Goal: Task Accomplishment & Management: Complete application form

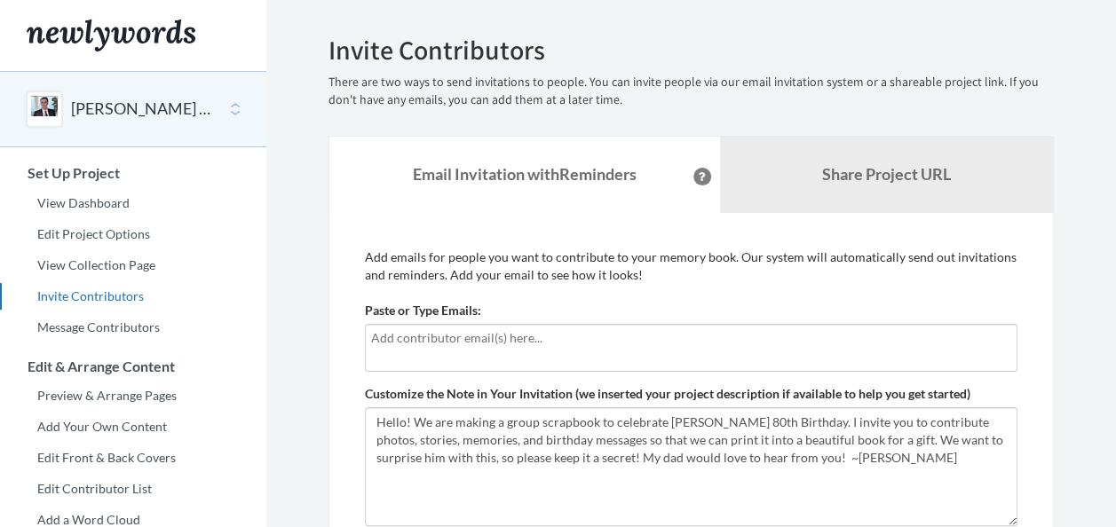
click at [464, 350] on div at bounding box center [691, 348] width 652 height 48
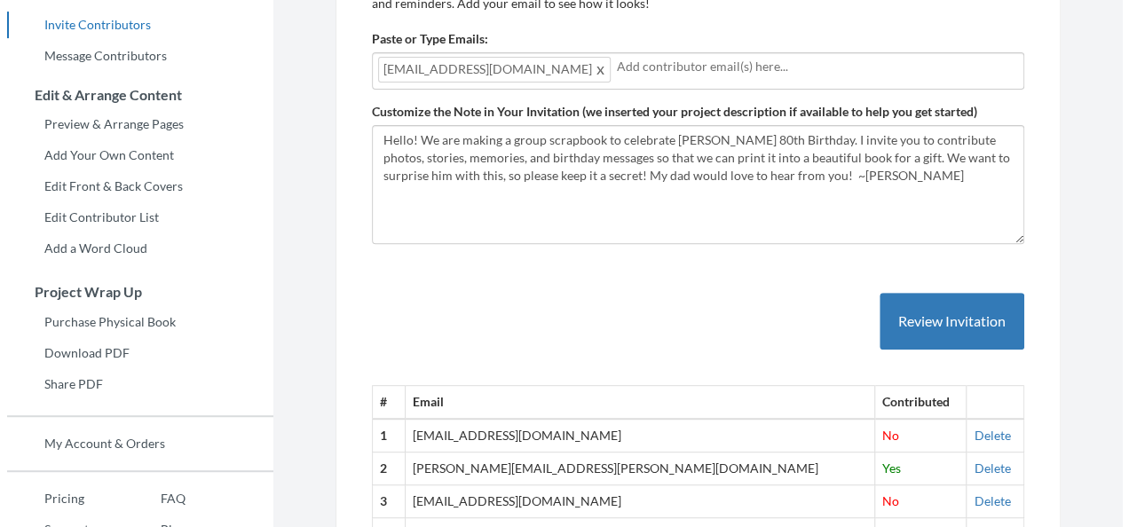
scroll to position [355, 0]
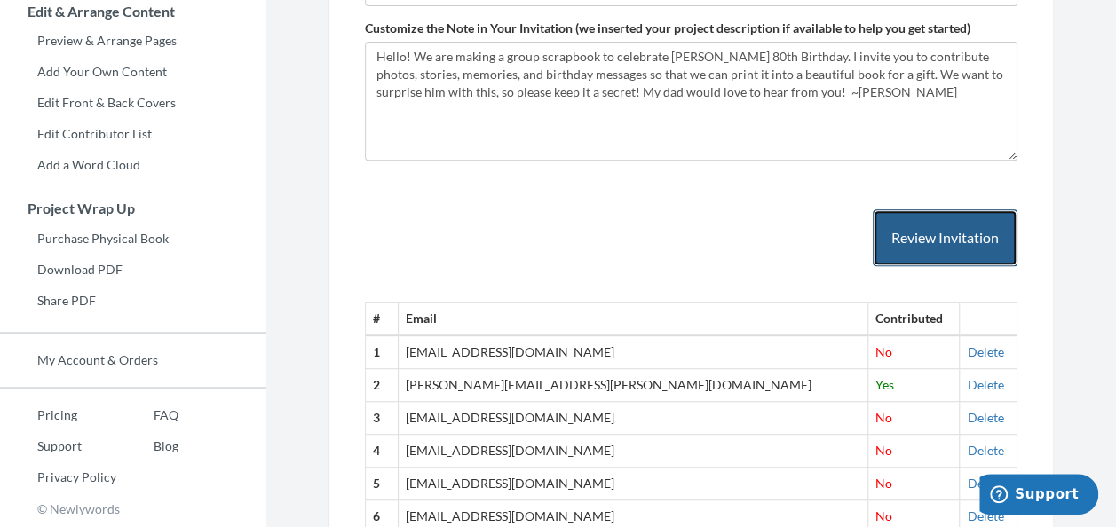
click at [966, 239] on button "Review Invitation" at bounding box center [945, 238] width 145 height 58
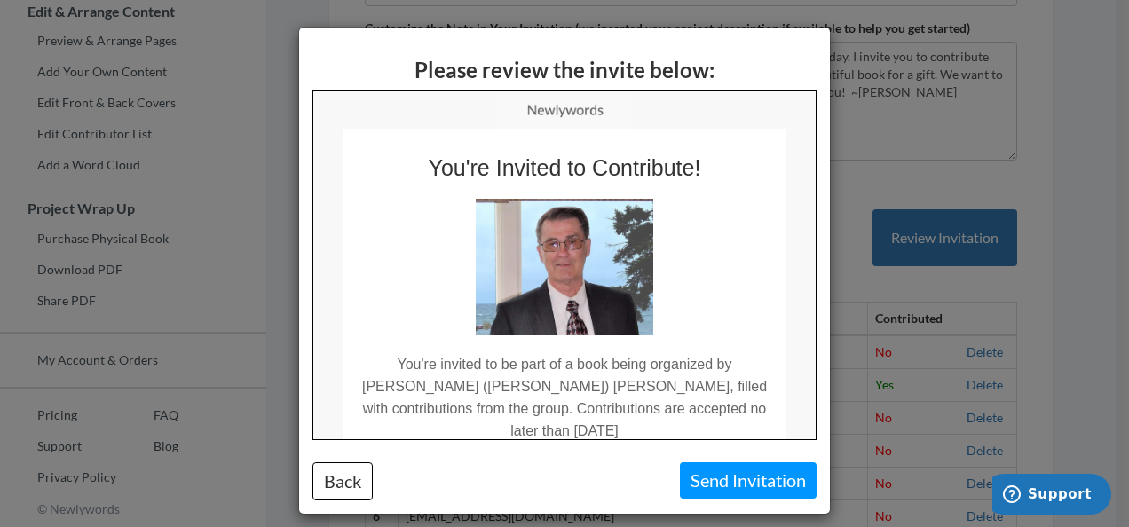
scroll to position [0, 0]
click at [731, 490] on button "Send Invitation" at bounding box center [748, 480] width 137 height 36
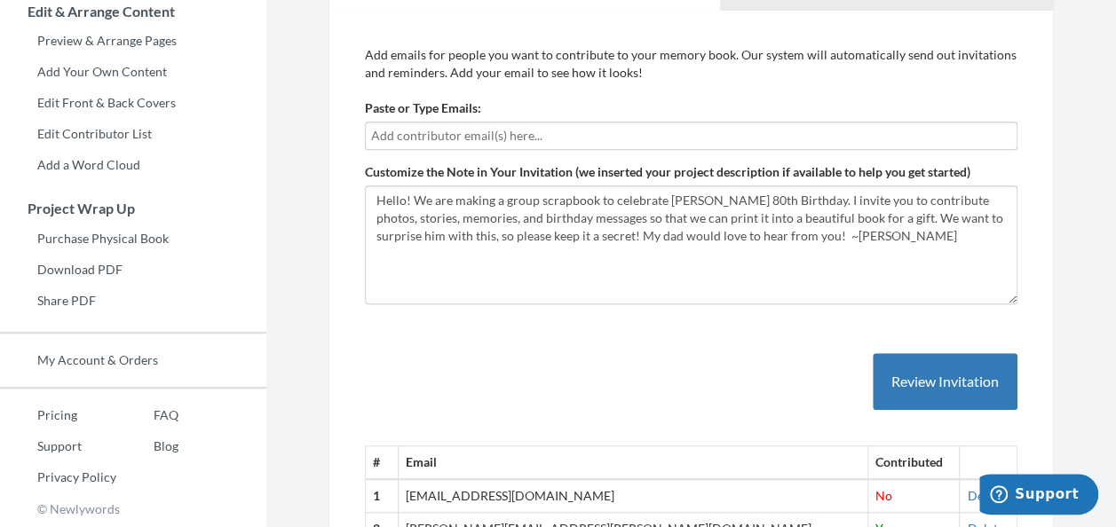
click at [412, 126] on input "text" at bounding box center [691, 136] width 640 height 20
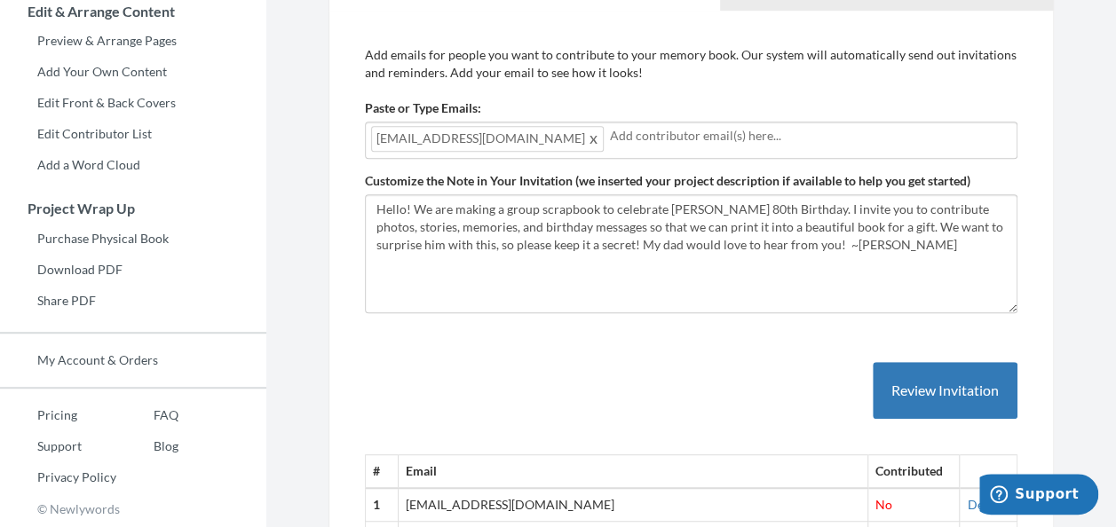
click at [735, 131] on input "text" at bounding box center [810, 136] width 401 height 20
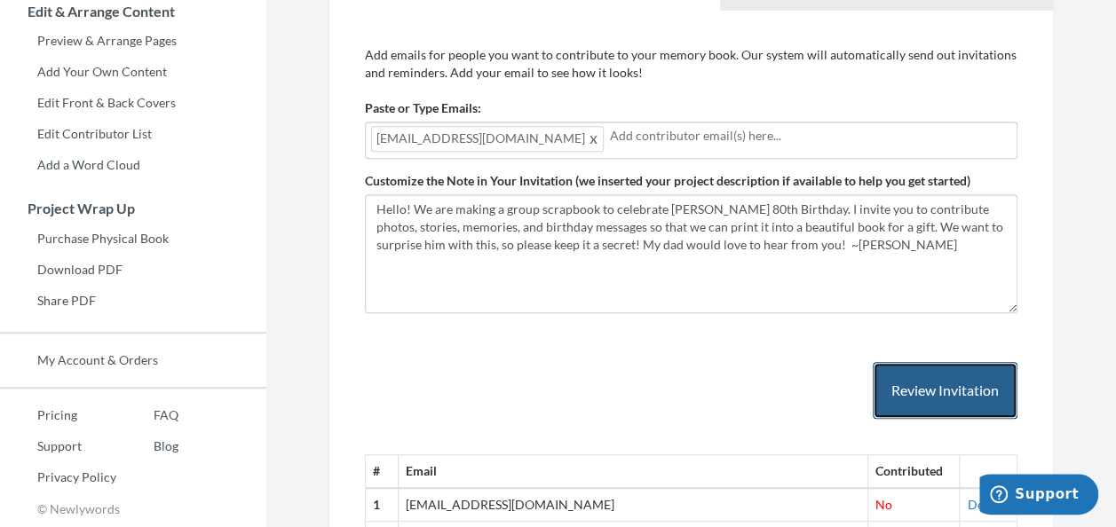
click at [909, 391] on button "Review Invitation" at bounding box center [945, 391] width 145 height 58
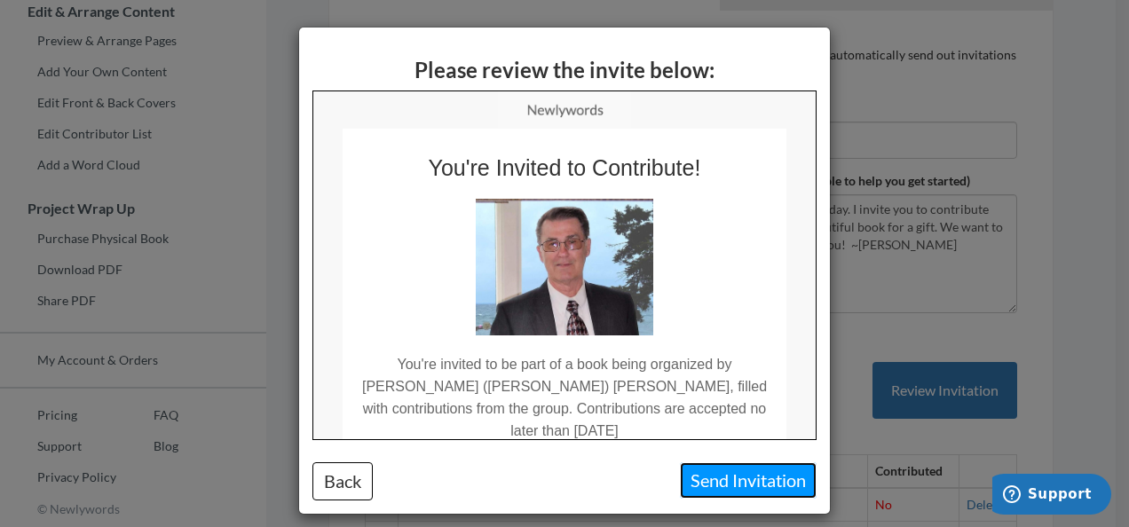
click at [758, 471] on button "Send Invitation" at bounding box center [748, 480] width 137 height 36
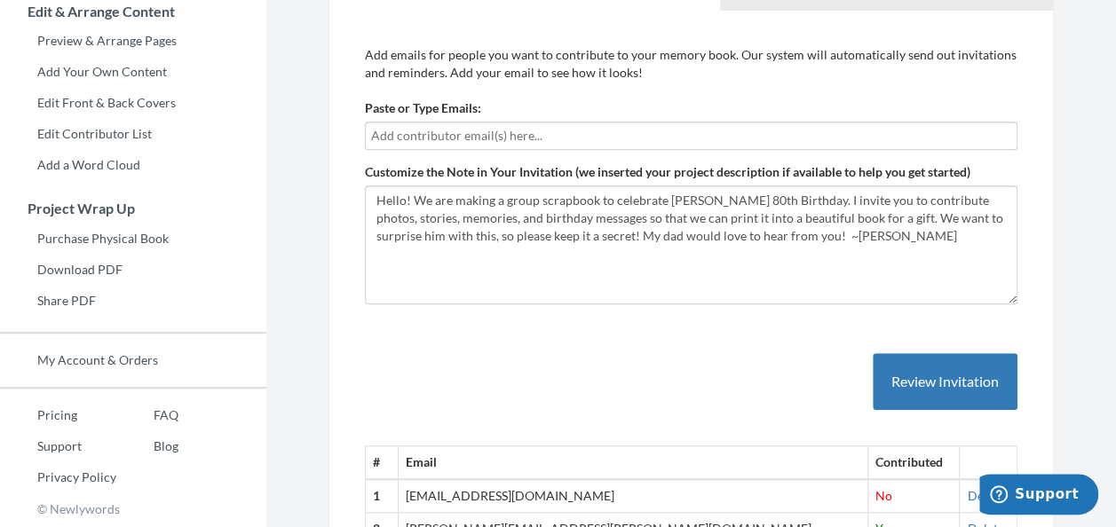
click at [398, 131] on input "text" at bounding box center [691, 136] width 640 height 20
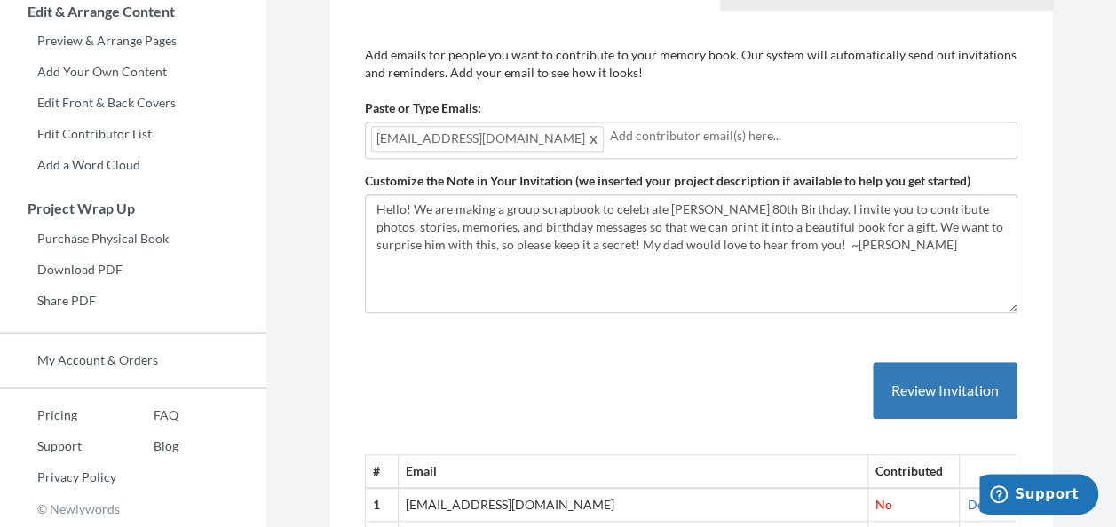
drag, startPoint x: 630, startPoint y: 406, endPoint x: 638, endPoint y: 395, distance: 13.3
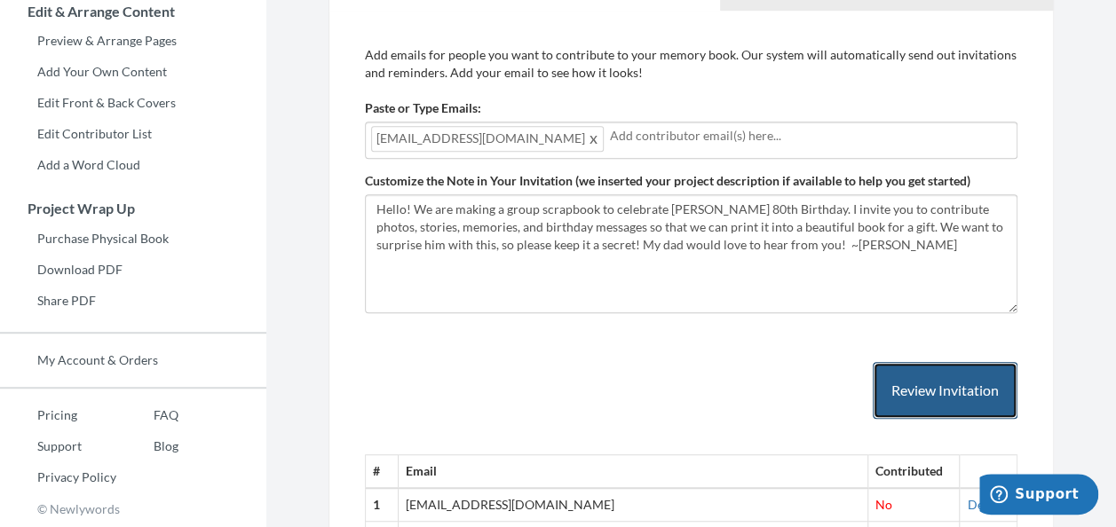
click at [971, 392] on button "Review Invitation" at bounding box center [945, 391] width 145 height 58
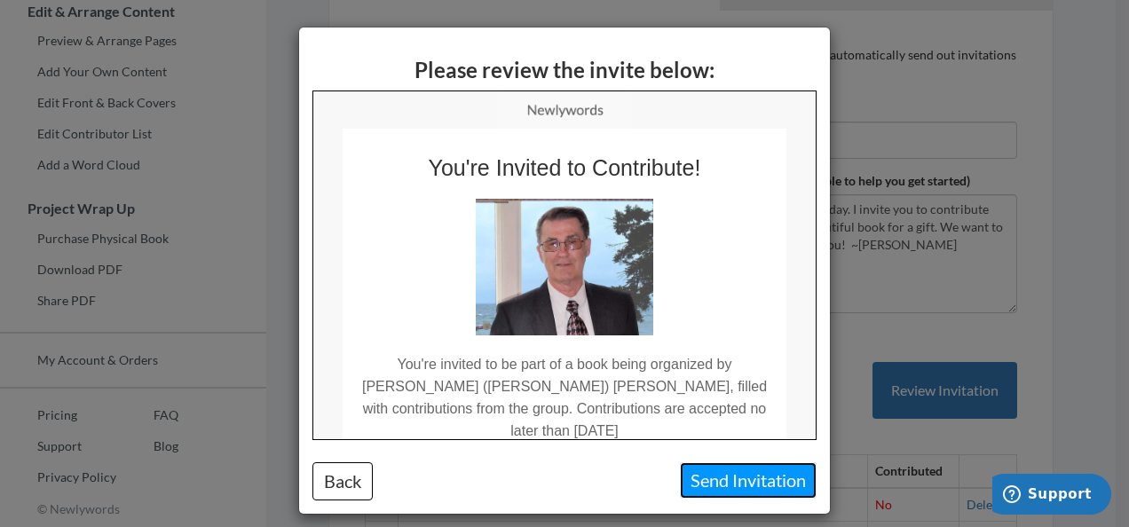
click at [754, 483] on button "Send Invitation" at bounding box center [748, 480] width 137 height 36
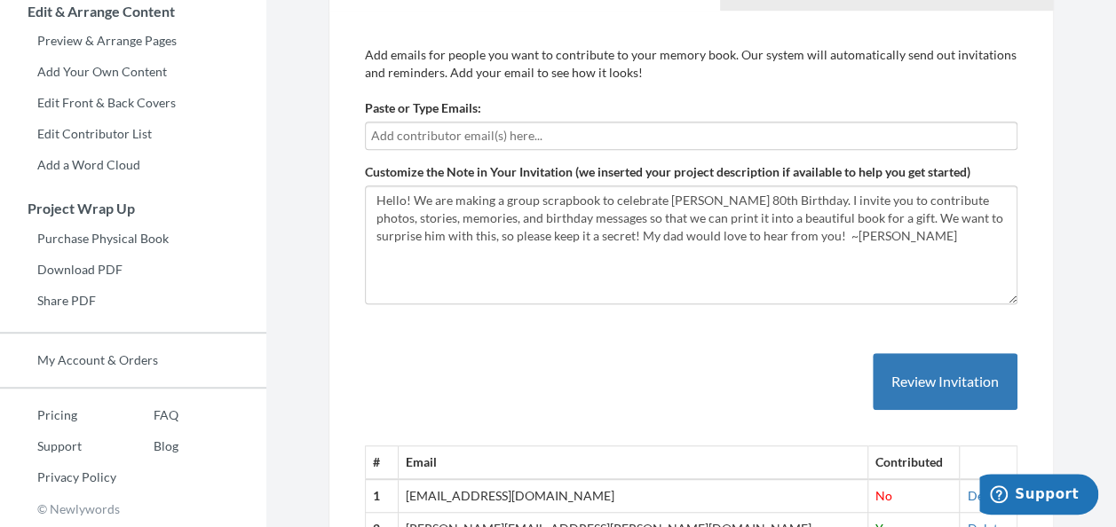
click at [391, 133] on input "text" at bounding box center [691, 136] width 640 height 20
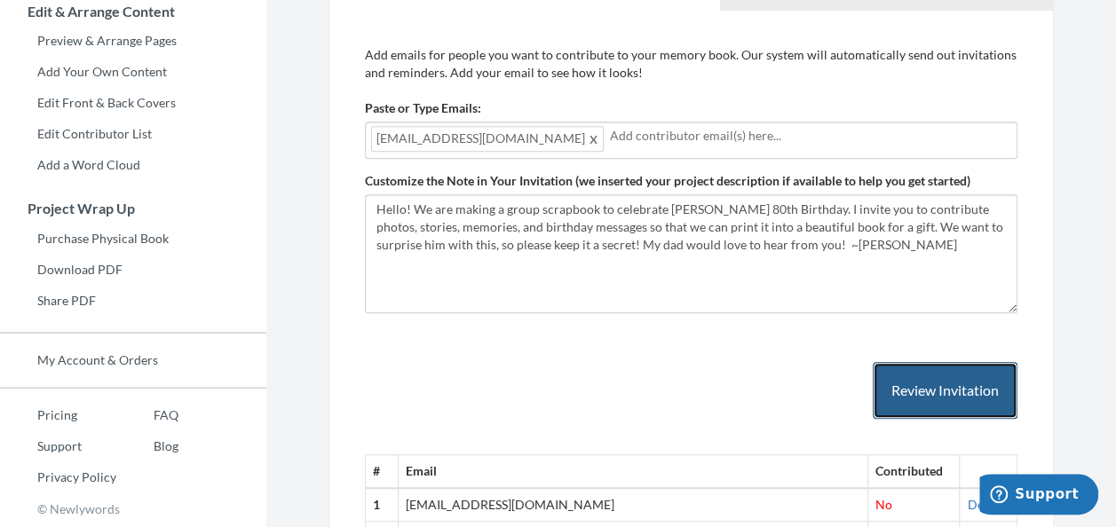
click at [958, 395] on button "Review Invitation" at bounding box center [945, 391] width 145 height 58
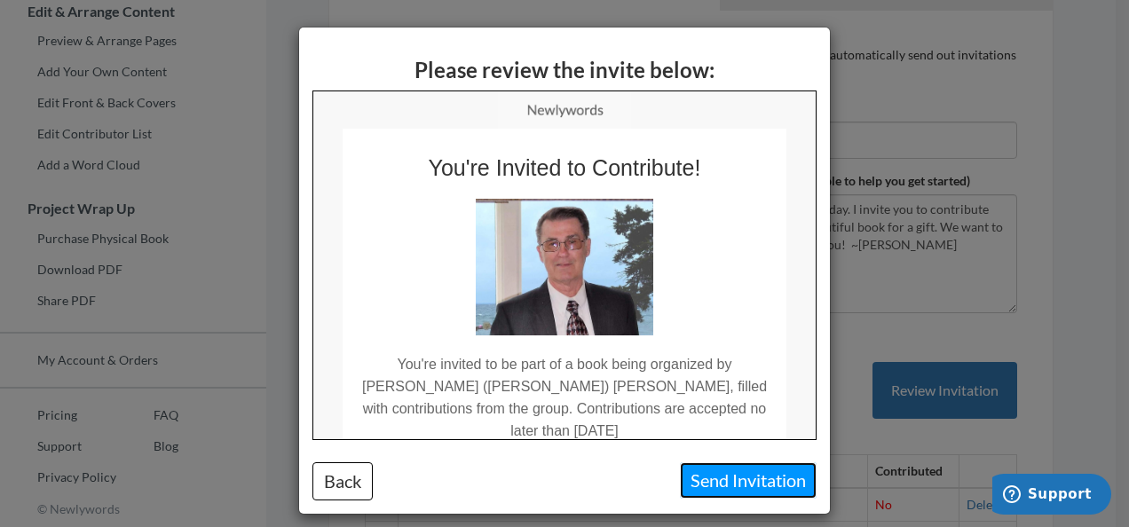
click at [717, 477] on button "Send Invitation" at bounding box center [748, 480] width 137 height 36
